Goal: Find specific page/section

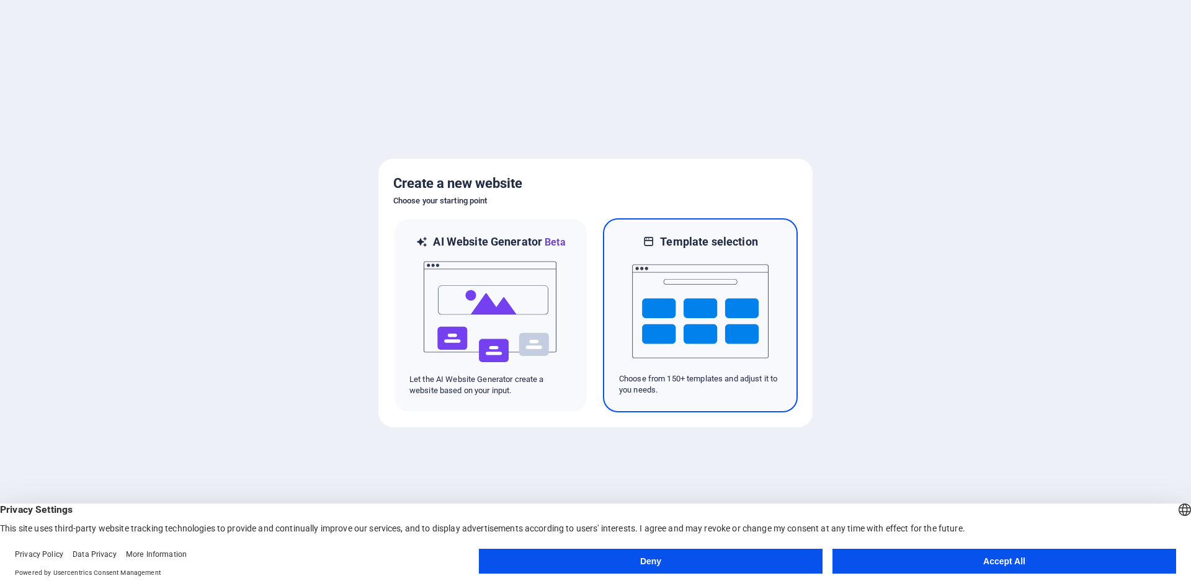
click at [701, 300] on img at bounding box center [700, 311] width 136 height 124
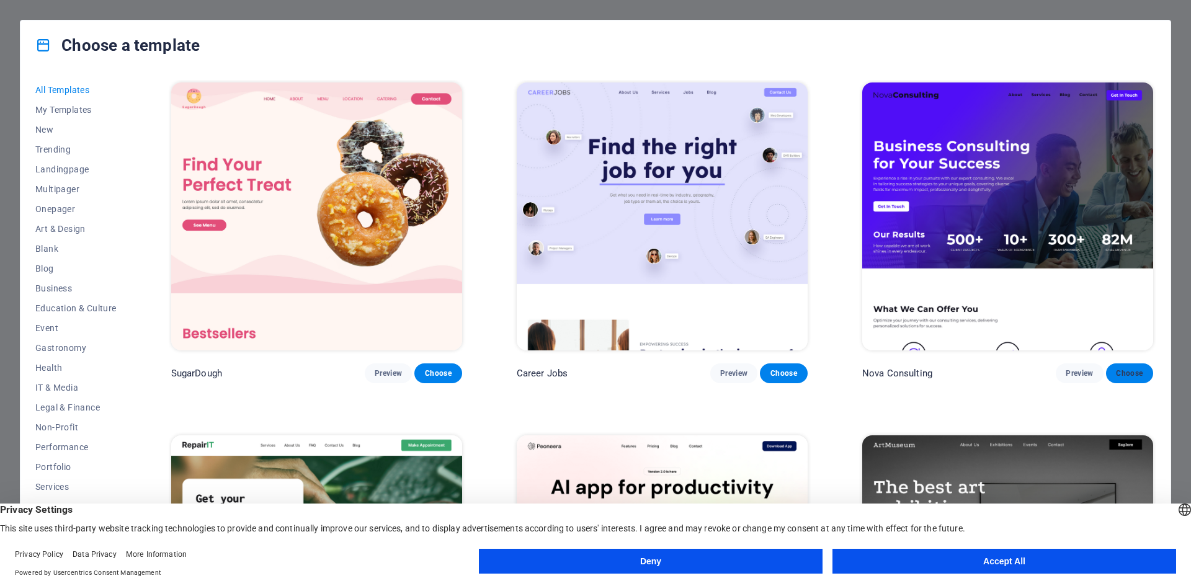
click at [1116, 368] on span "Choose" at bounding box center [1129, 373] width 27 height 10
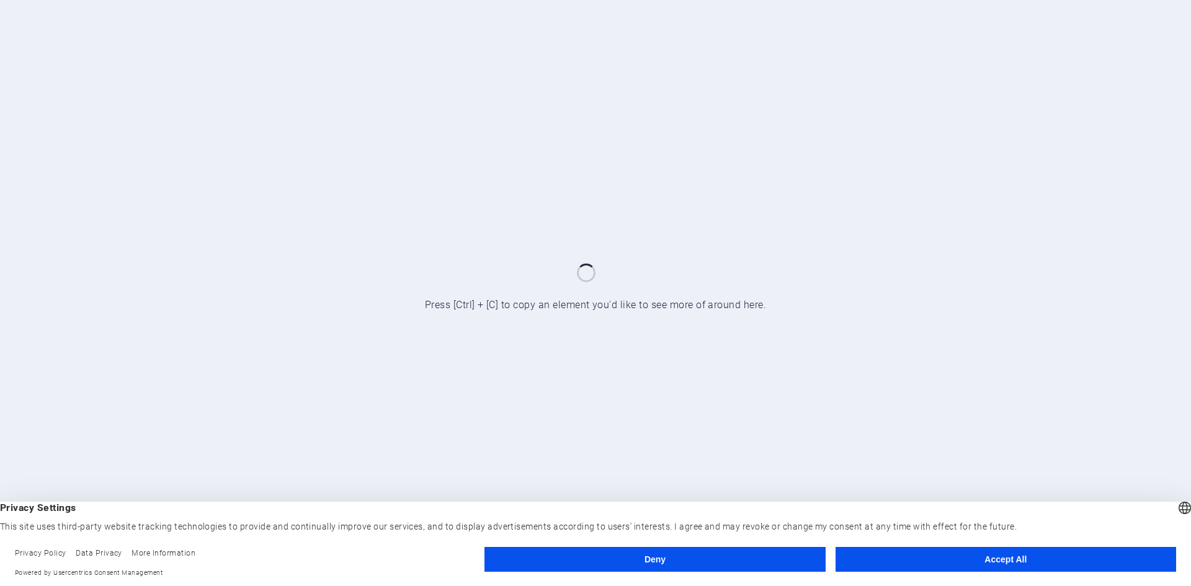
click at [974, 561] on button "Accept All" at bounding box center [1005, 559] width 340 height 25
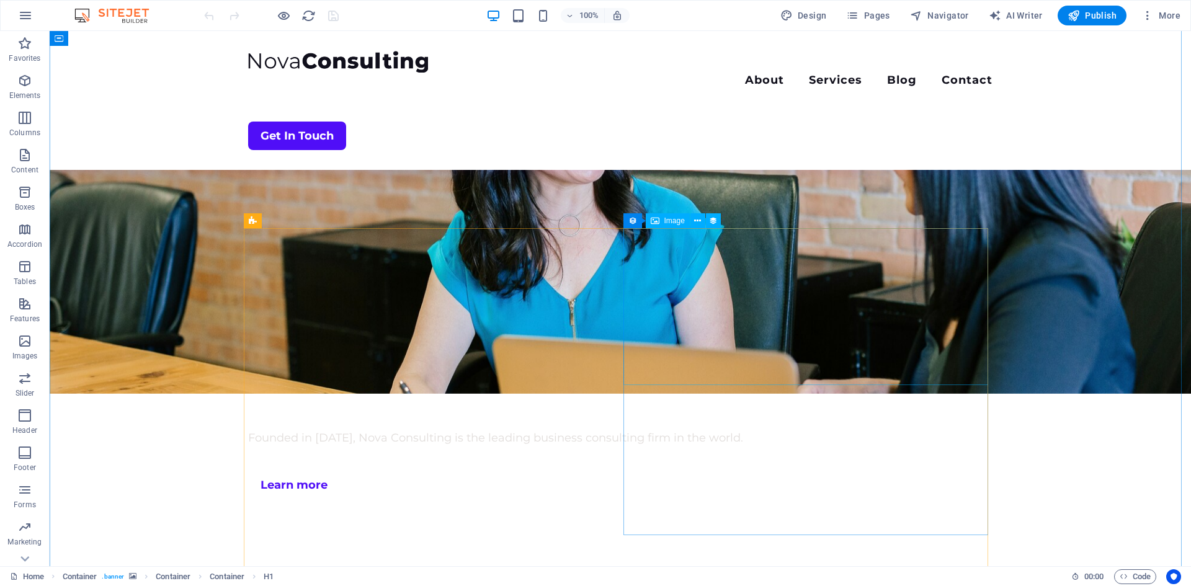
scroll to position [2791, 0]
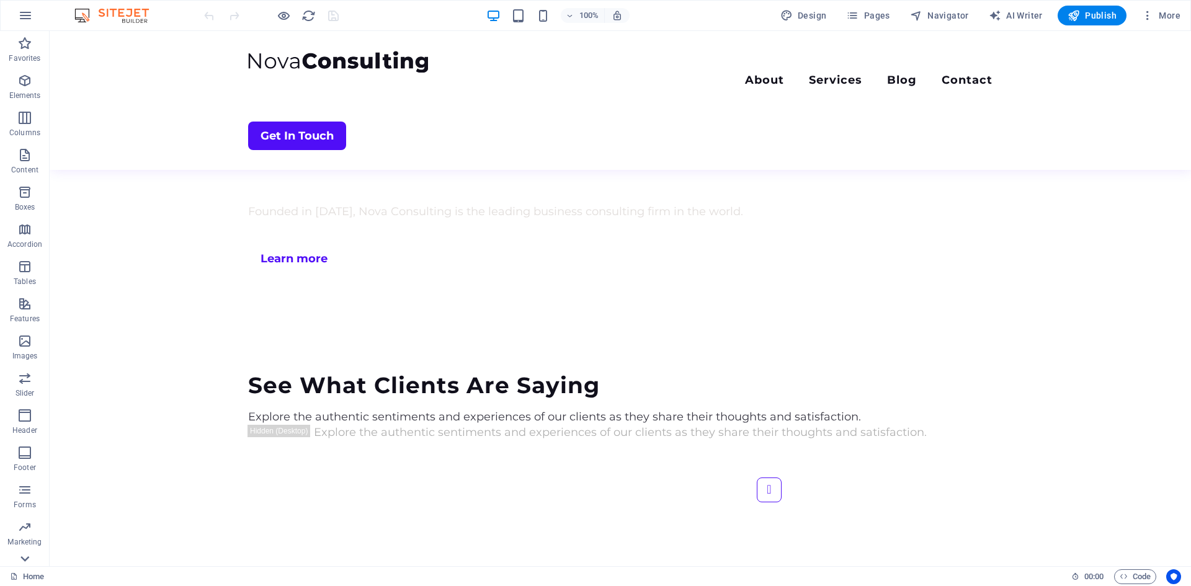
click at [27, 558] on icon at bounding box center [24, 559] width 9 height 6
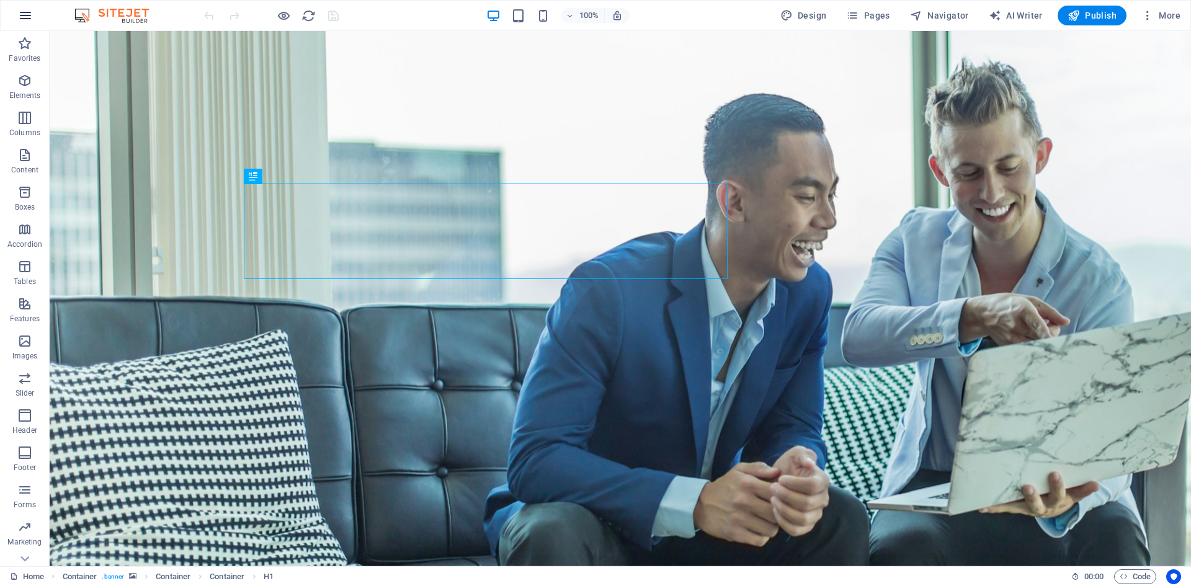
click at [16, 12] on button "button" at bounding box center [26, 16] width 30 height 30
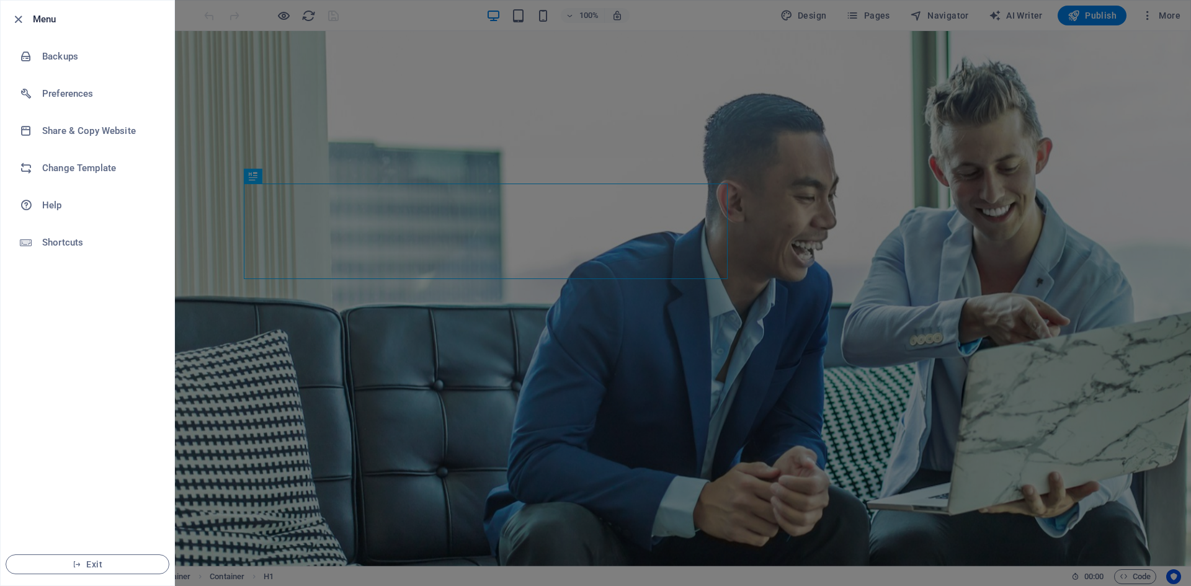
click at [213, 107] on div at bounding box center [595, 293] width 1191 height 586
